Goal: Task Accomplishment & Management: Use online tool/utility

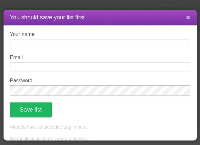
click at [185, 24] on button at bounding box center [188, 18] width 14 height 12
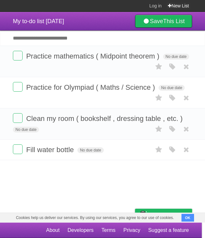
click at [175, 8] on link "New List" at bounding box center [178, 6] width 21 height 12
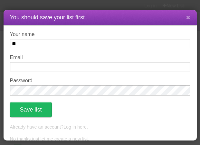
type input "*"
type input "*******"
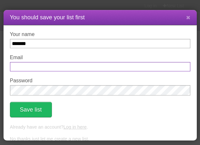
click at [63, 70] on input "Email" at bounding box center [100, 66] width 180 height 9
type input "**********"
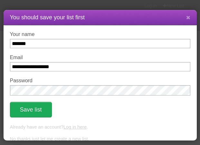
click at [40, 116] on button "Save list" at bounding box center [31, 109] width 42 height 15
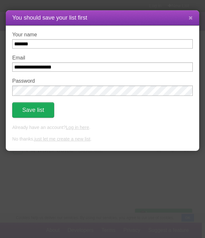
click at [42, 114] on button "Save list" at bounding box center [33, 109] width 42 height 15
click at [79, 130] on link "Log in here" at bounding box center [77, 127] width 23 height 5
click at [40, 116] on button "Save list" at bounding box center [33, 109] width 42 height 15
click at [42, 113] on button "Save list" at bounding box center [33, 109] width 42 height 15
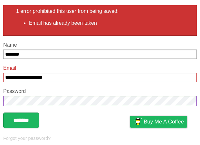
scroll to position [88, 0]
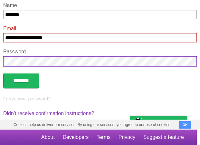
click at [3, 73] on input "*******" at bounding box center [21, 80] width 36 height 15
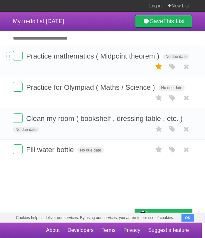
click at [159, 70] on icon at bounding box center [158, 66] width 9 height 11
click at [158, 72] on icon at bounding box center [158, 66] width 9 height 11
click at [110, 41] on input "Add another task" at bounding box center [102, 38] width 205 height 15
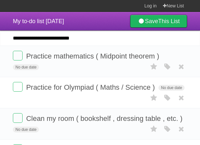
type input "**********"
click input "*********" at bounding box center [0, 0] width 0 height 0
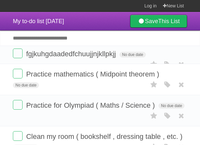
click input "*********" at bounding box center [0, 0] width 0 height 0
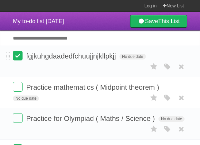
click at [19, 60] on label at bounding box center [18, 56] width 10 height 10
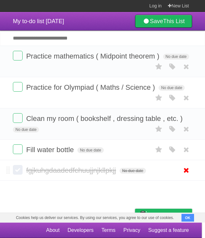
click at [186, 175] on icon at bounding box center [185, 170] width 9 height 11
click at [187, 175] on icon at bounding box center [185, 170] width 9 height 11
click at [188, 176] on icon at bounding box center [185, 170] width 9 height 11
click at [190, 176] on icon at bounding box center [185, 170] width 9 height 11
click at [191, 174] on link at bounding box center [186, 170] width 12 height 11
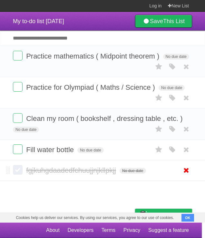
click at [188, 175] on icon at bounding box center [185, 170] width 9 height 11
click at [188, 172] on icon at bounding box center [185, 170] width 9 height 11
click at [188, 175] on icon at bounding box center [185, 170] width 9 height 11
click at [20, 175] on label at bounding box center [18, 170] width 10 height 10
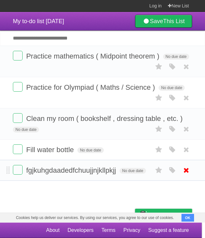
click at [185, 176] on icon at bounding box center [185, 170] width 9 height 11
click at [114, 174] on span "fgjkuhgdaadedfchuujjnjkllpkjj" at bounding box center [71, 170] width 91 height 8
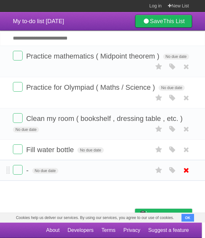
click at [188, 176] on icon at bounding box center [185, 170] width 9 height 11
click at [189, 176] on icon at bounding box center [185, 170] width 9 height 11
click at [8, 174] on span at bounding box center [8, 171] width 4 height 8
click at [20, 174] on label at bounding box center [18, 170] width 10 height 10
click at [189, 176] on icon at bounding box center [185, 170] width 9 height 11
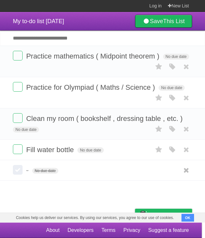
click at [187, 217] on button "OK" at bounding box center [187, 218] width 13 height 8
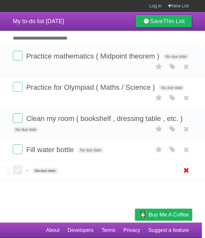
click at [186, 175] on icon at bounding box center [185, 170] width 9 height 11
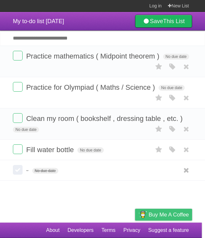
click at [181, 216] on span "Buy me a coffee" at bounding box center [168, 214] width 40 height 11
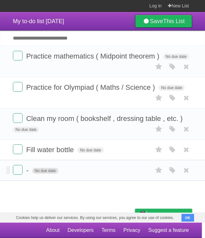
click at [51, 174] on span "No due date" at bounding box center [45, 171] width 26 height 6
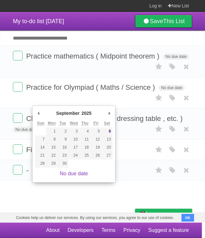
click at [101, 38] on input "Add another task" at bounding box center [102, 38] width 205 height 15
